Goal: Communication & Community: Answer question/provide support

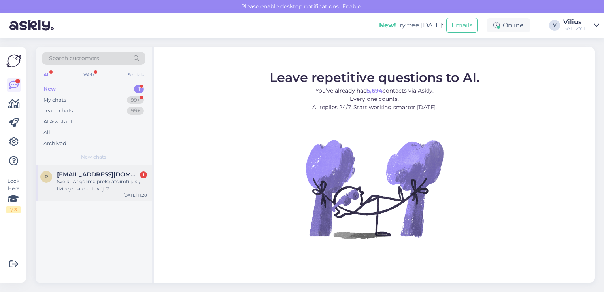
click at [92, 180] on div "Sveiki. Ar galima prekę atsiimti jūsų fizinėje parduotuvėje?" at bounding box center [102, 185] width 90 height 14
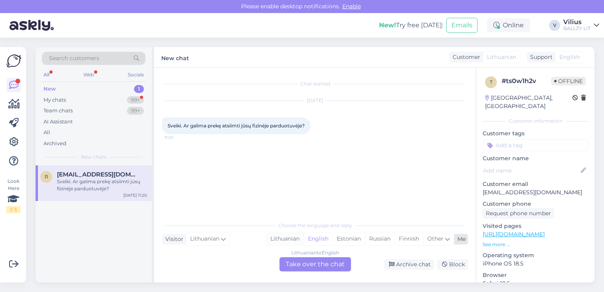
click at [278, 238] on div "Lithuanian" at bounding box center [285, 239] width 37 height 12
click at [303, 265] on div "Lithuanian to Lithuanian Take over the chat" at bounding box center [316, 264] width 72 height 14
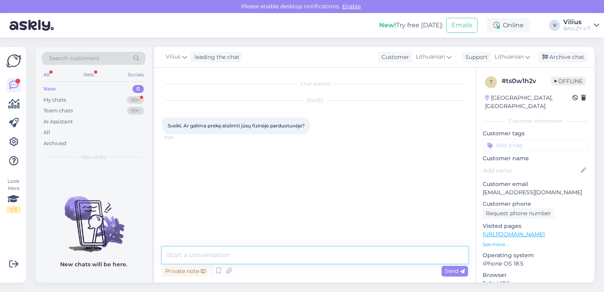
click at [300, 257] on textarea at bounding box center [315, 255] width 306 height 17
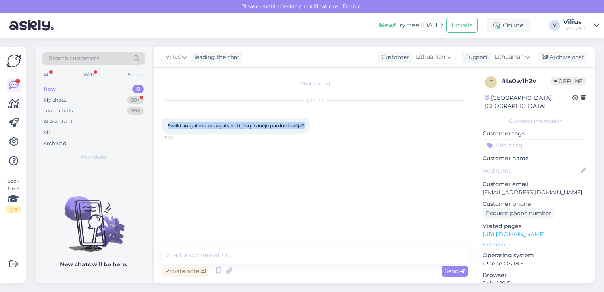
drag, startPoint x: 309, startPoint y: 125, endPoint x: 168, endPoint y: 130, distance: 140.9
click at [168, 130] on div "Sveiki. Ar galima prekę atsiimti jūsų fizinėje parduotuvėje? 11:20" at bounding box center [236, 125] width 148 height 17
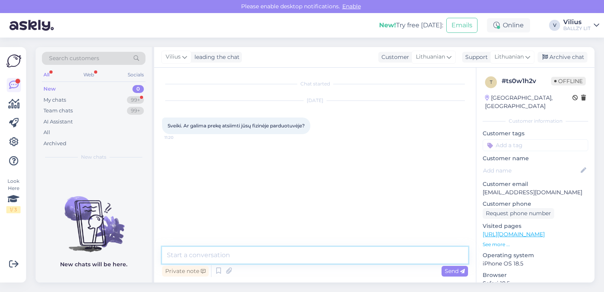
click at [225, 254] on textarea at bounding box center [315, 255] width 306 height 17
type textarea "Laba diena, deja internetiniai užsakymai pristatomi tik į pasirinktus paštomatu…"
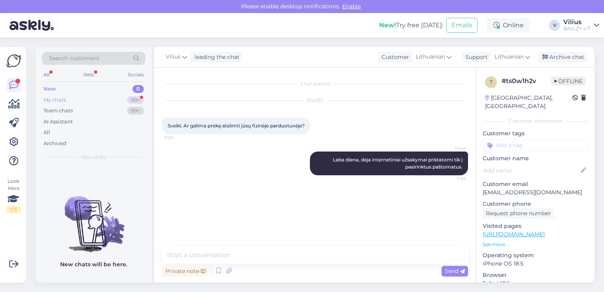
click at [60, 102] on div "My chats" at bounding box center [55, 100] width 23 height 8
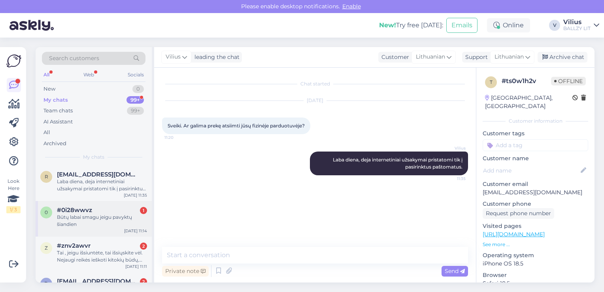
click at [96, 208] on div "#0i28wwvz 1" at bounding box center [102, 209] width 90 height 7
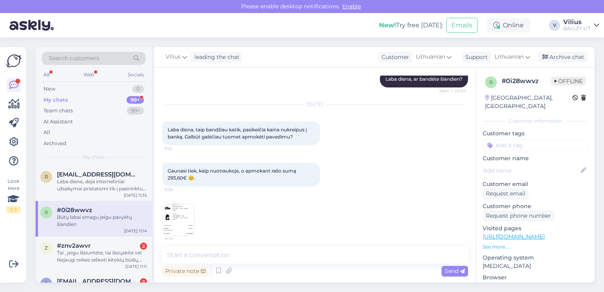
scroll to position [432, 0]
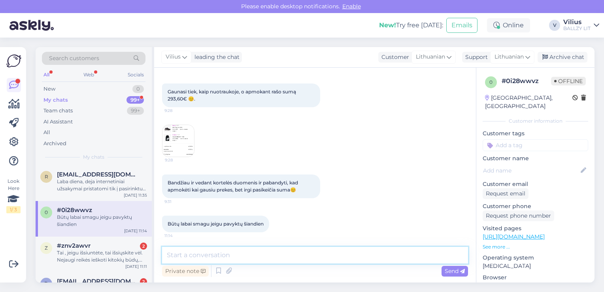
click at [243, 257] on textarea at bounding box center [315, 255] width 306 height 17
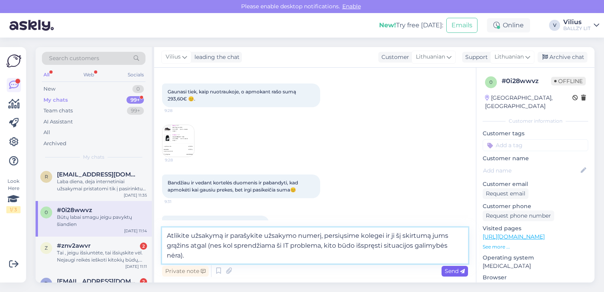
type textarea "Atlikite užsakymą ir parašykite užsakymo numerį, persiųsime kolegei ir ji šį sk…"
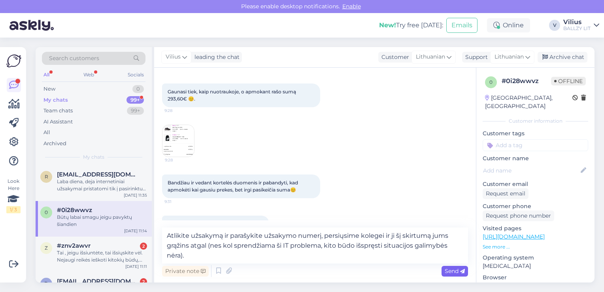
click at [454, 272] on span "Send" at bounding box center [455, 270] width 20 height 7
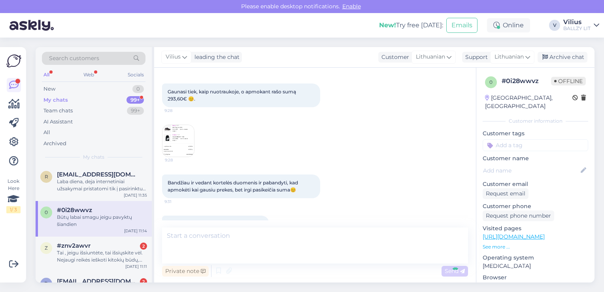
scroll to position [488, 0]
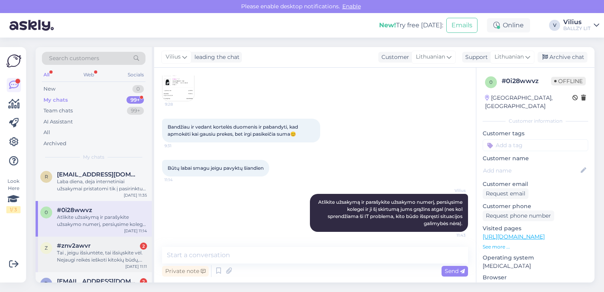
click at [99, 244] on div "#znv2awvr 2" at bounding box center [102, 245] width 90 height 7
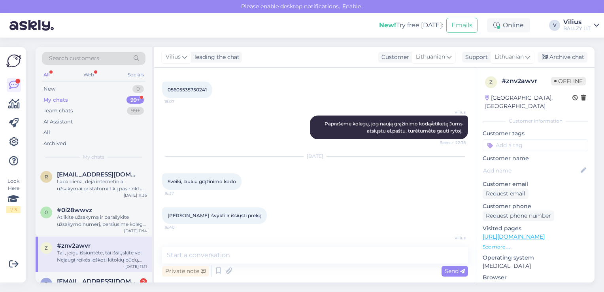
scroll to position [308, 0]
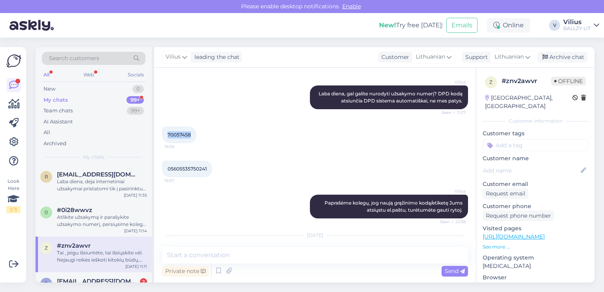
drag, startPoint x: 191, startPoint y: 136, endPoint x: 167, endPoint y: 138, distance: 24.6
click at [167, 138] on div "70057458 15:06" at bounding box center [179, 135] width 34 height 17
copy span "70057458"
